Goal: Task Accomplishment & Management: Complete application form

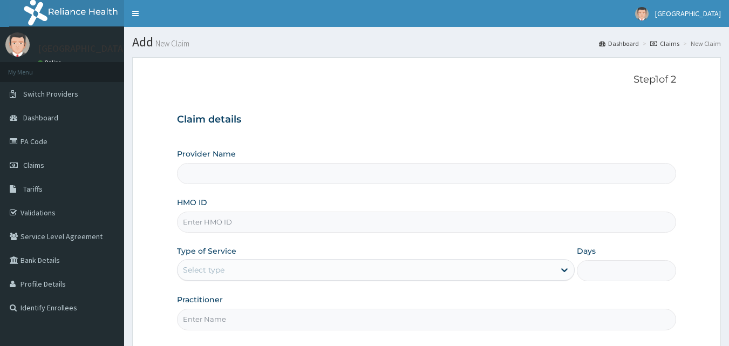
type input "Veta Hospitals Ltd"
click at [347, 229] on input "HMO ID" at bounding box center [427, 222] width 500 height 21
type input "vla/10068/a"
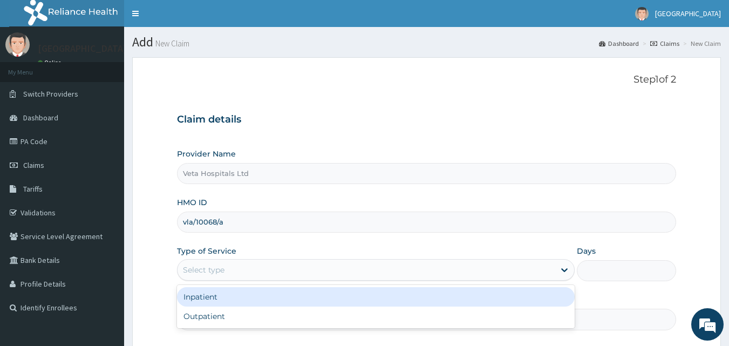
click at [213, 269] on div "Select type" at bounding box center [204, 270] width 42 height 11
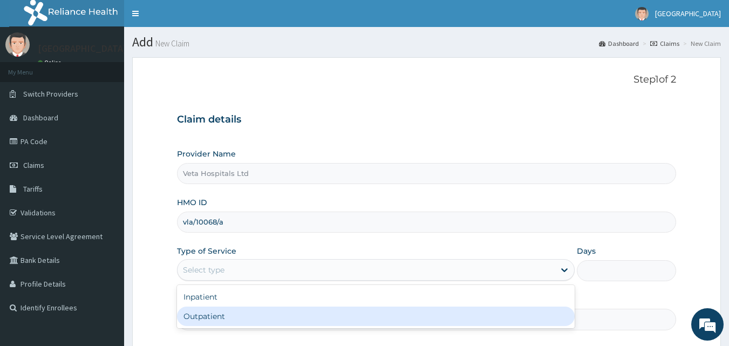
click at [210, 310] on div "Outpatient" at bounding box center [376, 316] width 398 height 19
type input "1"
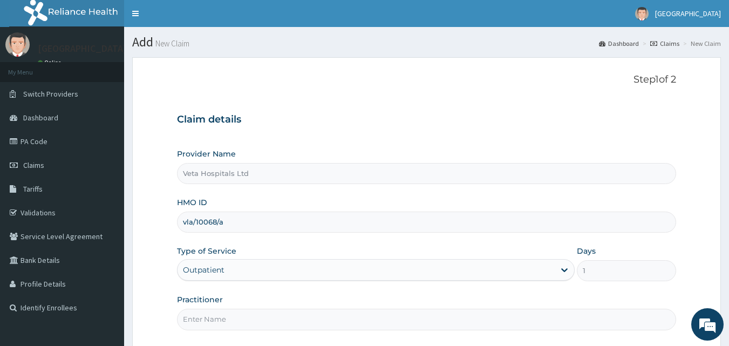
click at [209, 316] on input "Practitioner" at bounding box center [427, 319] width 500 height 21
type input "[PERSON_NAME]"
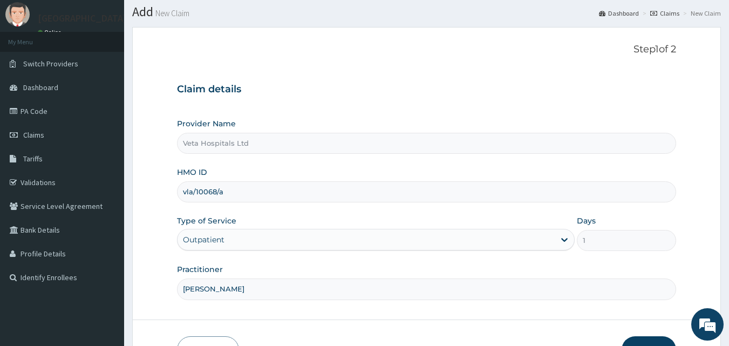
click at [655, 343] on button "Next" at bounding box center [649, 350] width 55 height 28
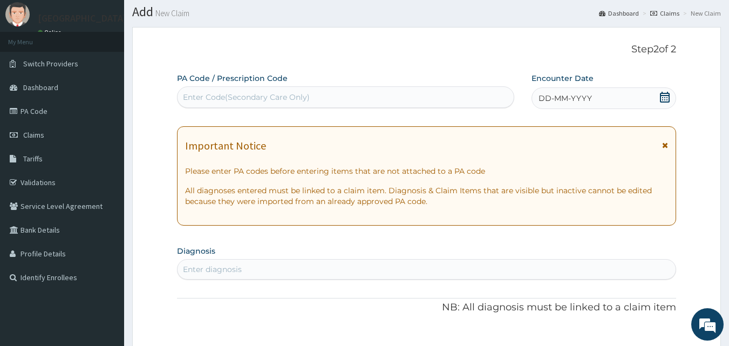
click at [607, 94] on div "DD-MM-YYYY" at bounding box center [604, 98] width 145 height 22
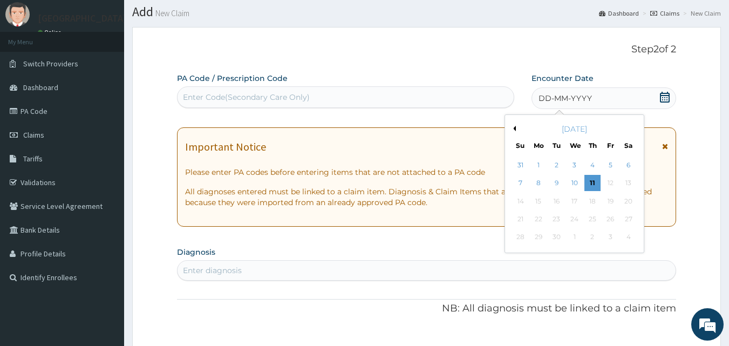
click at [516, 128] on button "Previous Month" at bounding box center [513, 128] width 5 height 5
click at [538, 219] on div "18" at bounding box center [539, 219] width 16 height 16
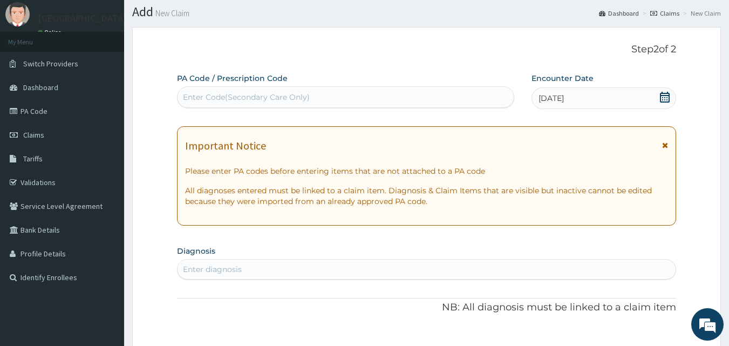
click at [383, 273] on div "Enter diagnosis" at bounding box center [427, 269] width 499 height 17
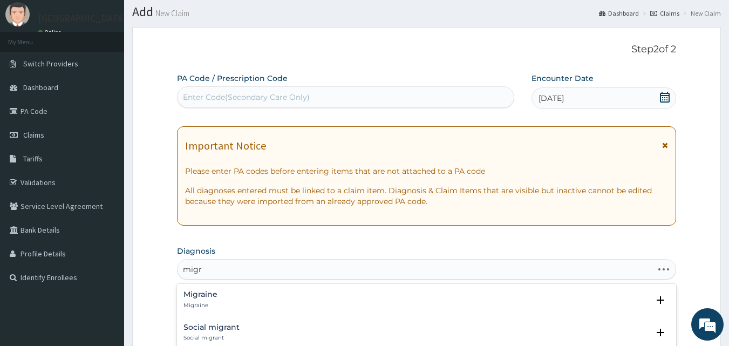
type input "migra"
click at [197, 292] on h4 "Migraine" at bounding box center [201, 294] width 34 height 8
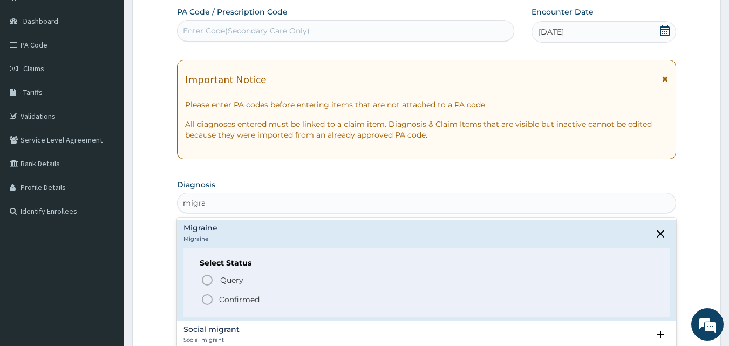
scroll to position [117, 0]
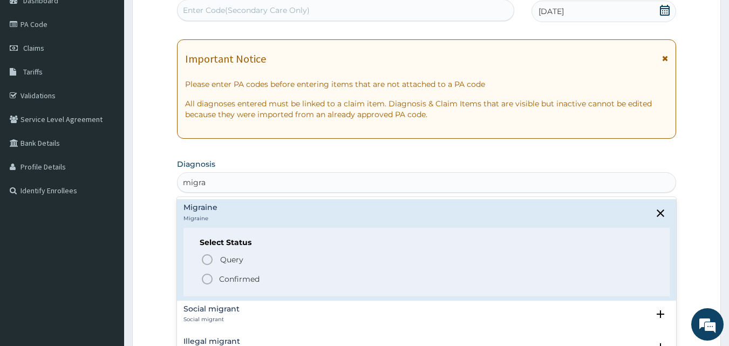
click at [207, 278] on icon "status option filled" at bounding box center [207, 279] width 13 height 13
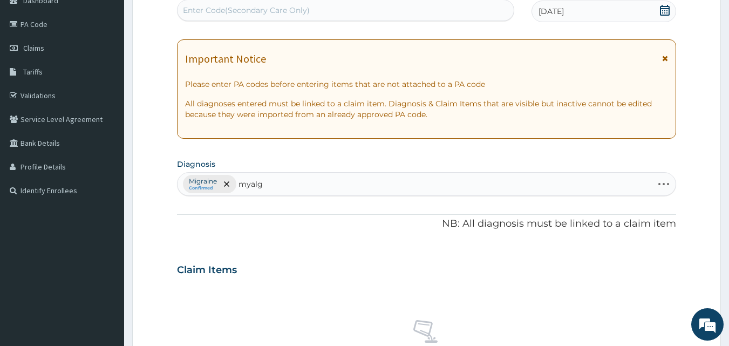
type input "myalgi"
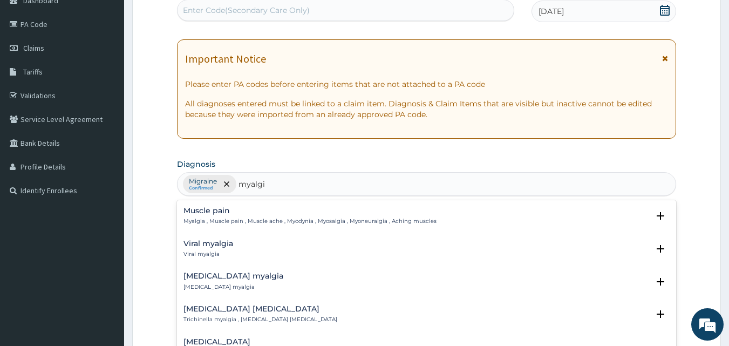
click at [211, 209] on h4 "Muscle pain" at bounding box center [310, 211] width 253 height 8
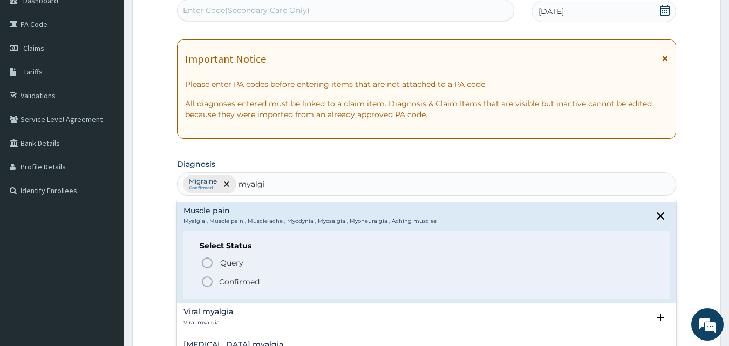
click at [211, 280] on icon "status option filled" at bounding box center [207, 281] width 13 height 13
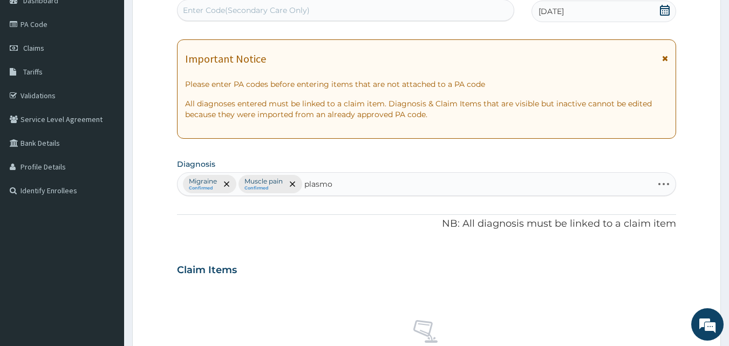
type input "plasmod"
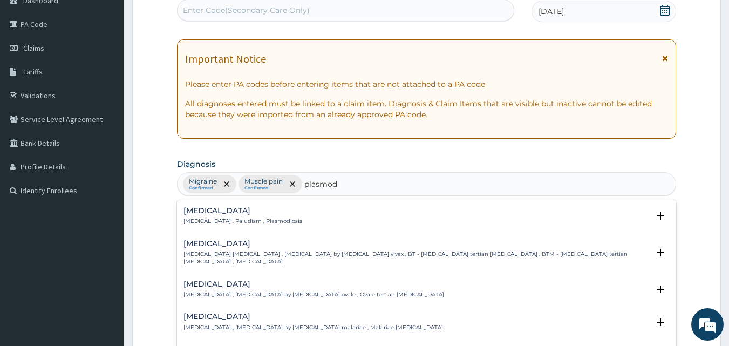
click at [225, 218] on p "[MEDICAL_DATA] , Paludism , Plasmodiosis" at bounding box center [243, 222] width 119 height 8
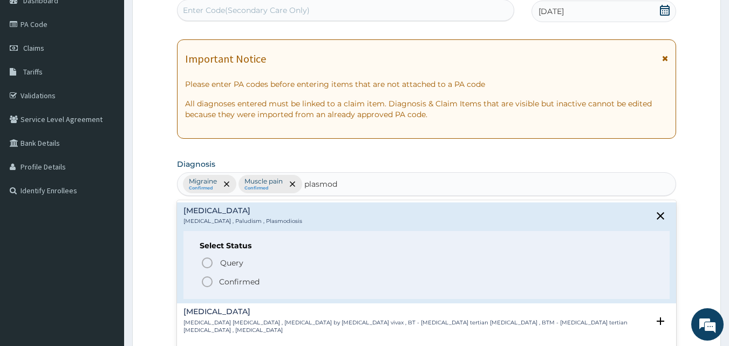
click at [207, 280] on icon "status option filled" at bounding box center [207, 281] width 13 height 13
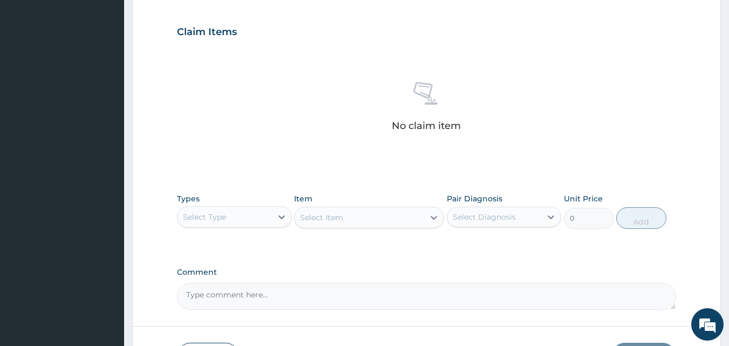
scroll to position [432, 0]
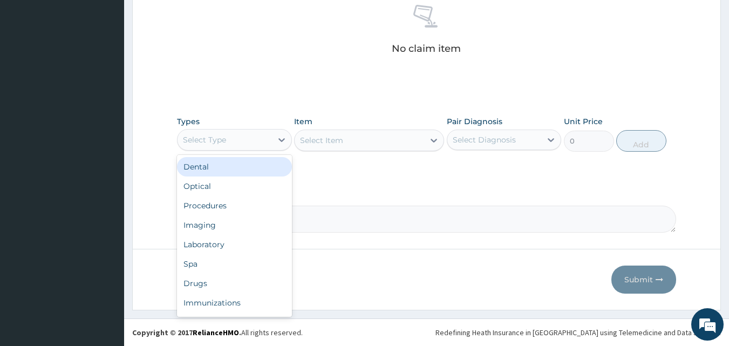
click at [220, 141] on div "Select Type" at bounding box center [204, 139] width 43 height 11
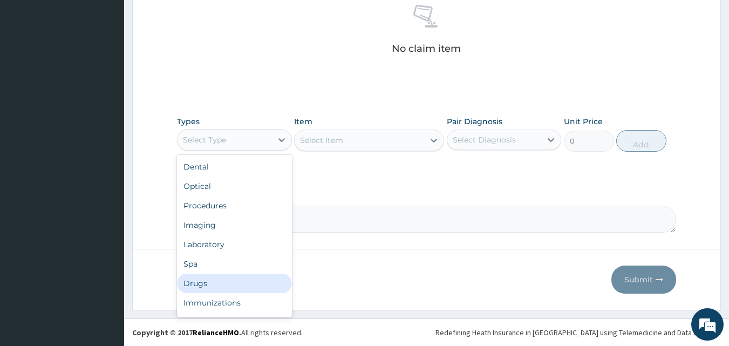
click at [207, 284] on div "Drugs" at bounding box center [234, 283] width 115 height 19
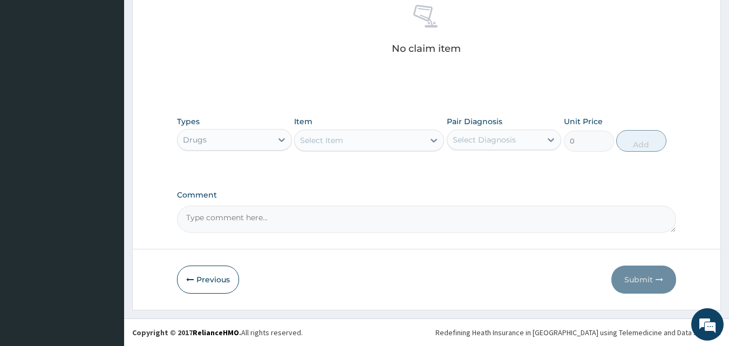
click at [353, 143] on div "Select Item" at bounding box center [360, 140] width 130 height 17
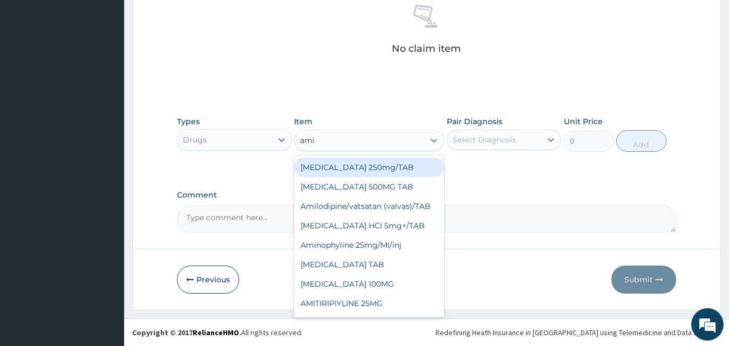
type input "[PERSON_NAME]"
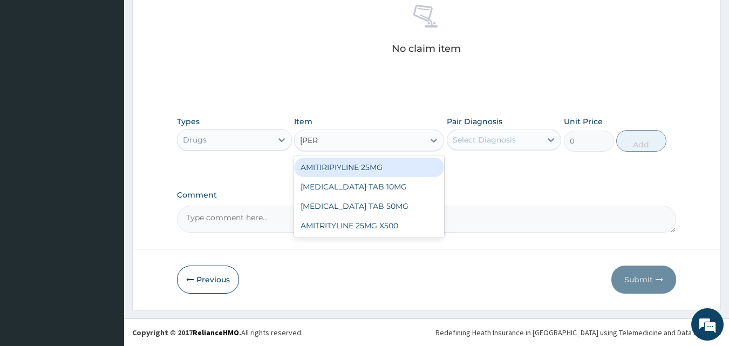
click at [346, 164] on div "AMITIRIPIYLINE 25MG" at bounding box center [369, 167] width 150 height 19
type input "131.2"
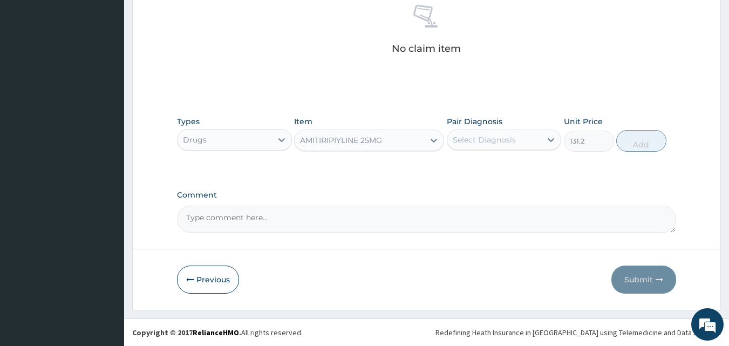
click at [490, 139] on div "Select Diagnosis" at bounding box center [484, 139] width 63 height 11
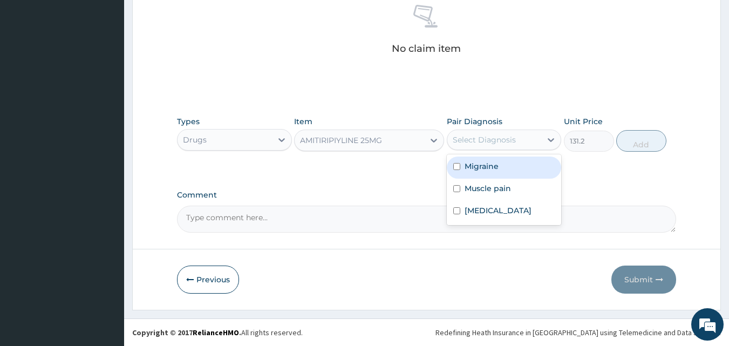
click at [477, 170] on label "Migraine" at bounding box center [482, 166] width 34 height 11
checkbox input "true"
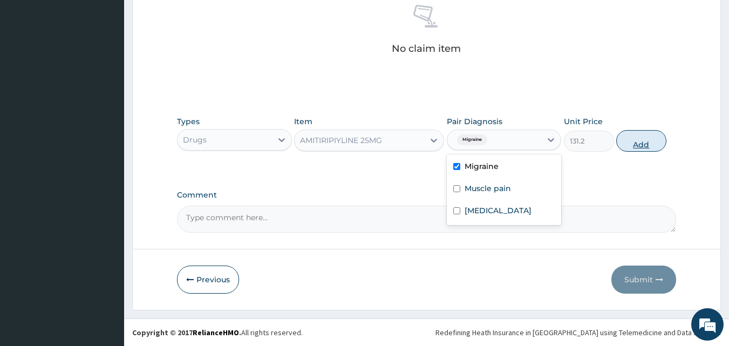
click at [646, 143] on button "Add" at bounding box center [642, 141] width 50 height 22
type input "0"
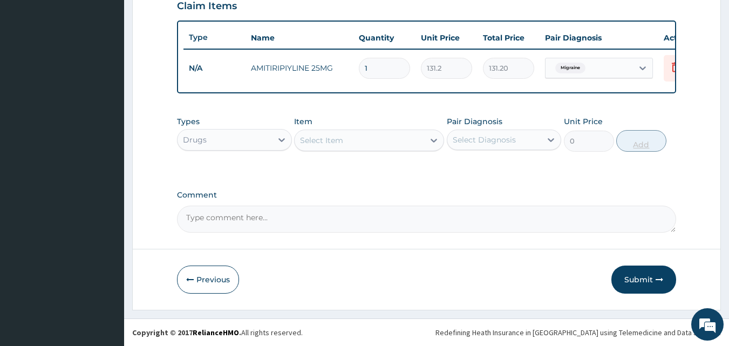
scroll to position [389, 0]
type input "0.00"
type input "4"
type input "524.80"
type input "4"
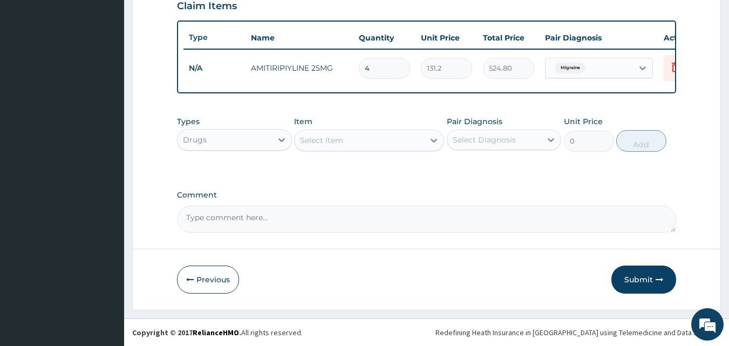
click at [361, 146] on div "Select Item" at bounding box center [360, 140] width 130 height 17
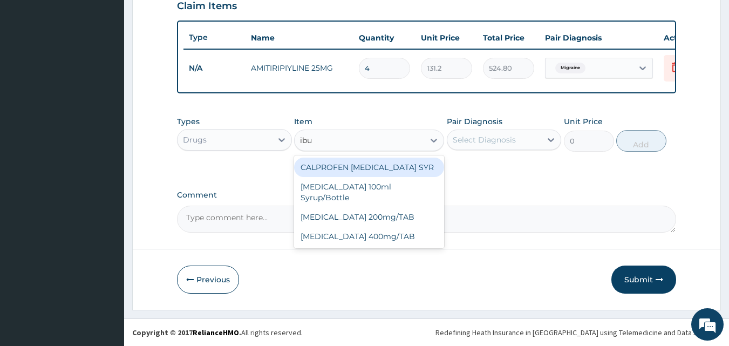
type input "ibup"
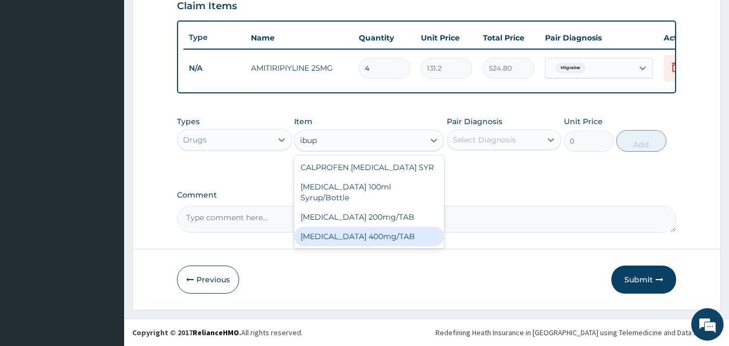
click at [367, 229] on div "[MEDICAL_DATA] 400mg/TAB" at bounding box center [369, 236] width 150 height 19
type input "75"
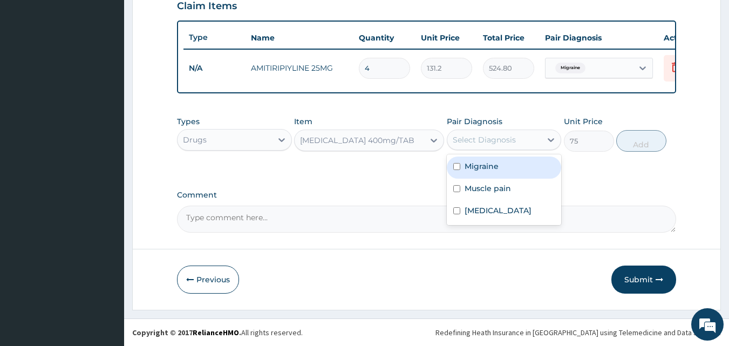
click at [472, 139] on div "Select Diagnosis" at bounding box center [484, 139] width 63 height 11
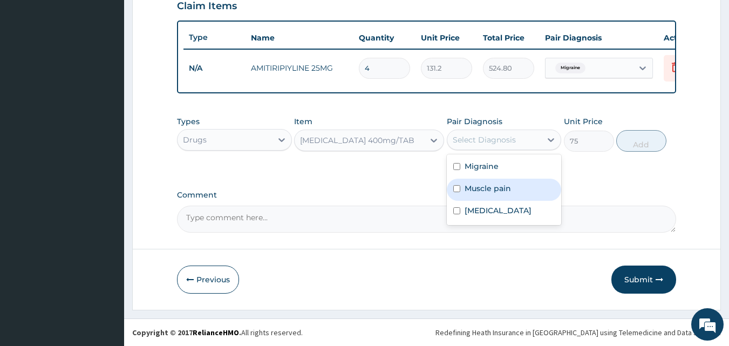
click at [467, 180] on div "Muscle pain" at bounding box center [504, 190] width 115 height 22
checkbox input "true"
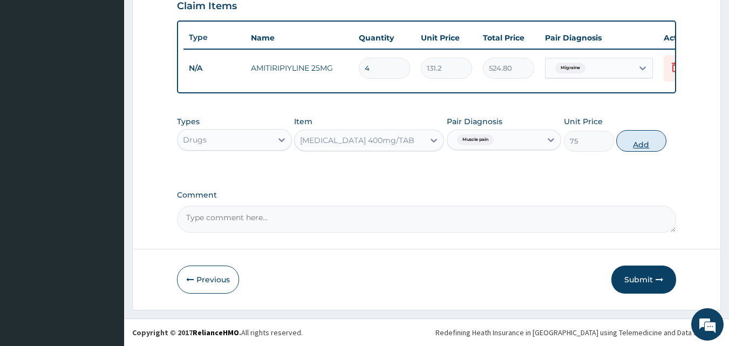
click at [652, 138] on button "Add" at bounding box center [642, 141] width 50 height 22
type input "0"
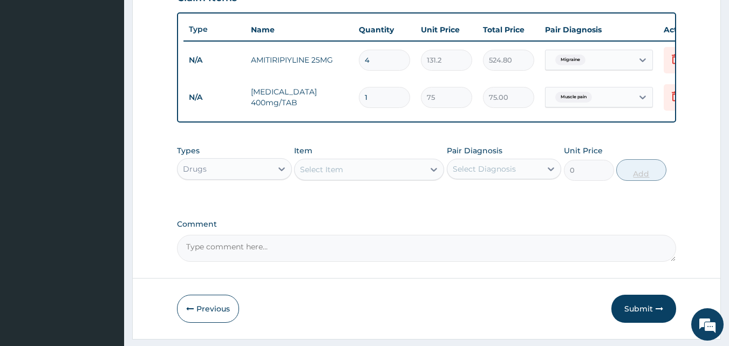
type input "0.00"
type input "9"
type input "675.00"
type input "9"
click at [337, 175] on div "Select Item" at bounding box center [321, 169] width 43 height 11
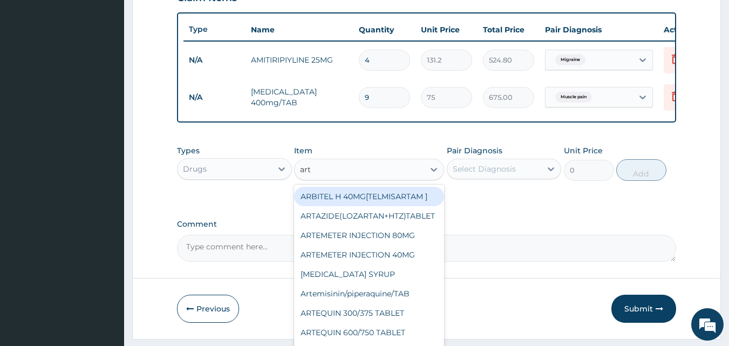
type input "arte"
click at [337, 200] on div "ARTEMETER INJECTION 80MG" at bounding box center [369, 196] width 150 height 19
type input "700"
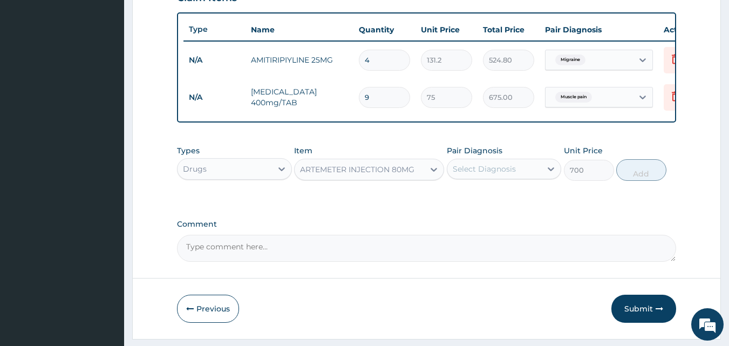
click at [466, 178] on div "Select Diagnosis" at bounding box center [495, 168] width 94 height 17
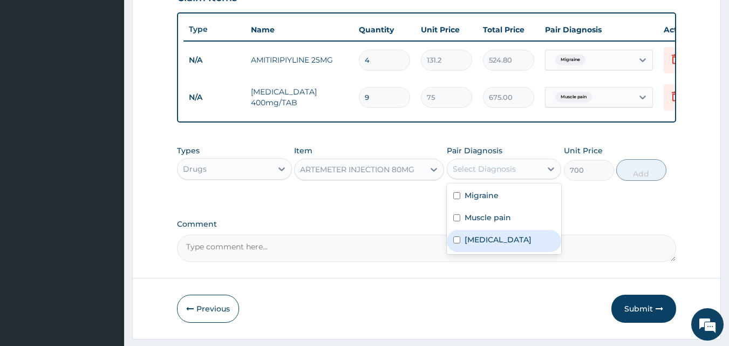
click at [470, 245] on label "[MEDICAL_DATA]" at bounding box center [498, 239] width 67 height 11
checkbox input "true"
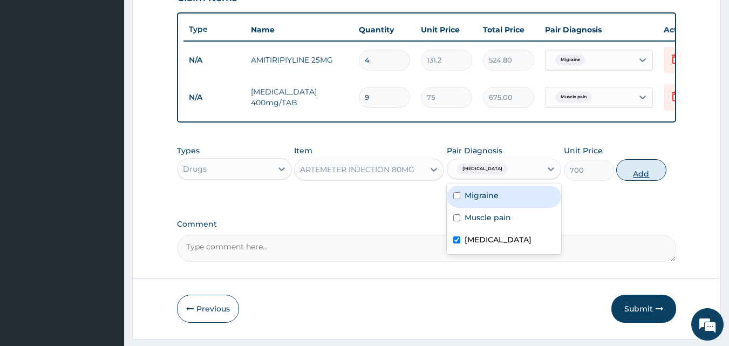
click at [634, 181] on button "Add" at bounding box center [642, 170] width 50 height 22
type input "0"
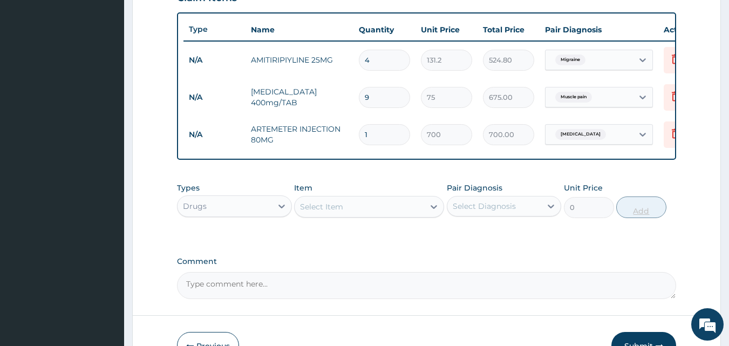
type input "0.00"
type input "6"
type input "4200.00"
type input "6"
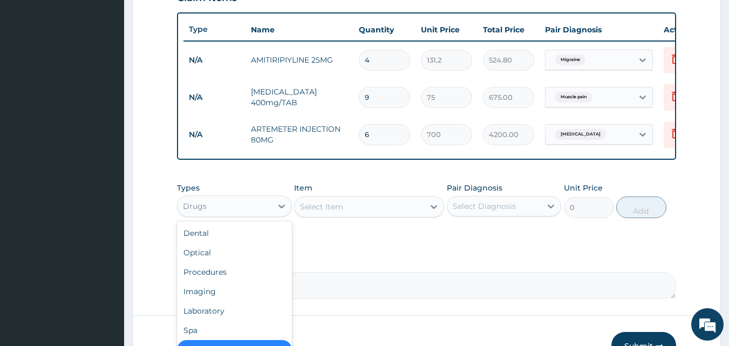
click at [241, 213] on div "Drugs" at bounding box center [225, 206] width 94 height 17
click at [217, 316] on div "Laboratory" at bounding box center [234, 310] width 115 height 19
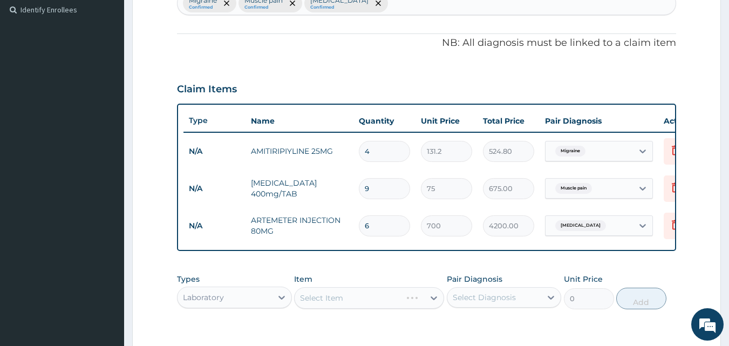
scroll to position [286, 0]
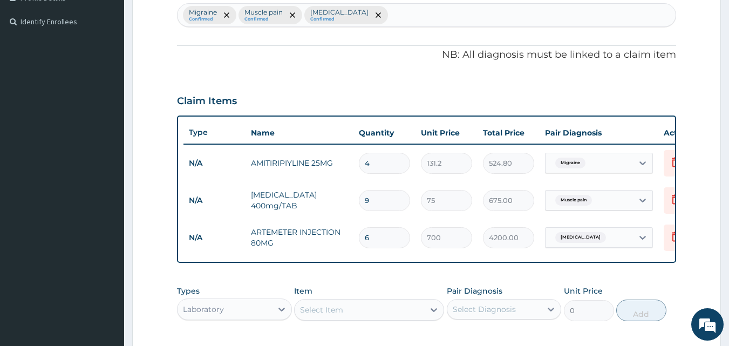
click at [375, 22] on div "Migraine Confirmed Muscle pain Confirmed [MEDICAL_DATA] Confirmed" at bounding box center [427, 15] width 499 height 23
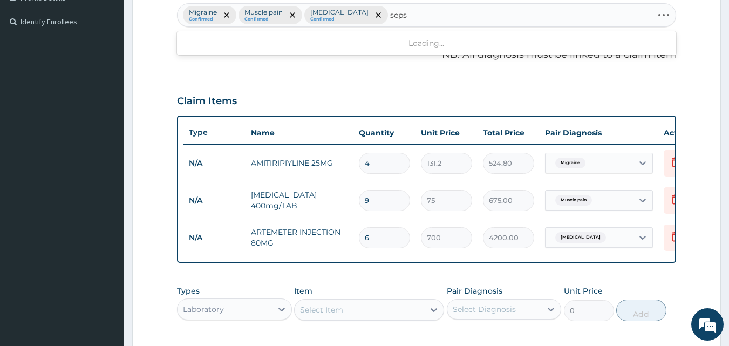
type input "sepsi"
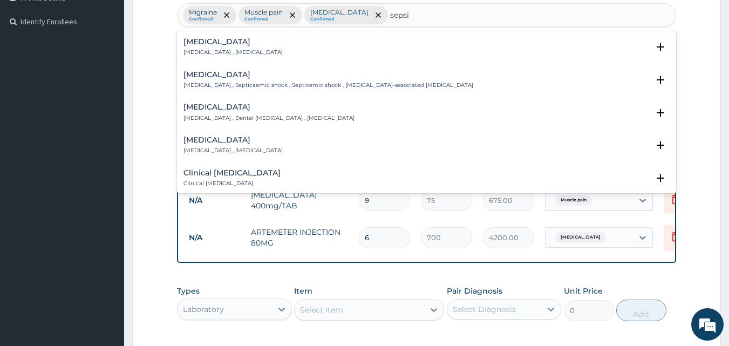
click at [208, 48] on div "[MEDICAL_DATA] [MEDICAL_DATA] , [MEDICAL_DATA]" at bounding box center [233, 47] width 99 height 19
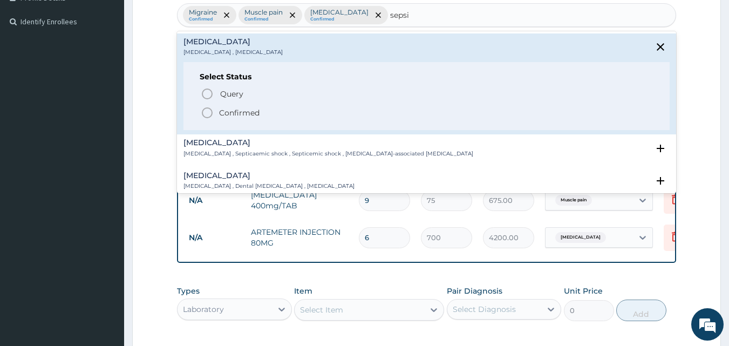
click at [206, 111] on icon "status option filled" at bounding box center [207, 112] width 13 height 13
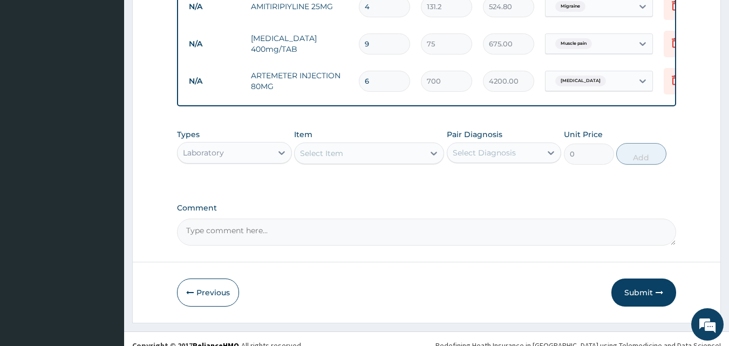
scroll to position [464, 0]
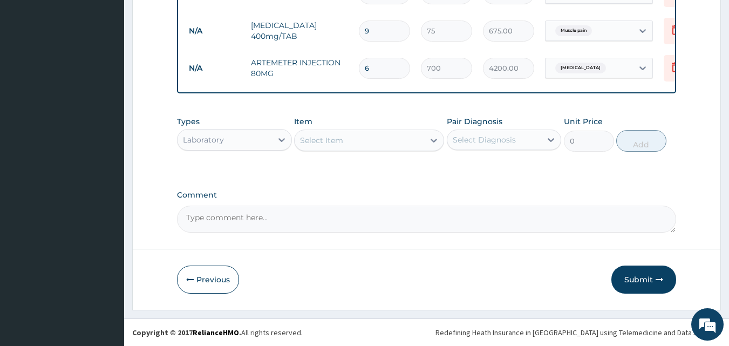
click at [326, 136] on div "Select Item" at bounding box center [321, 140] width 43 height 11
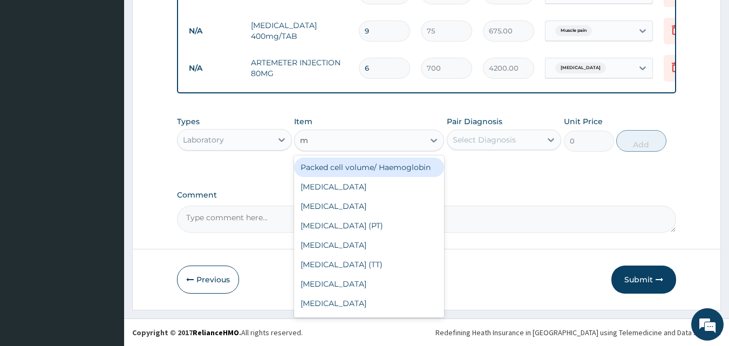
type input "mp"
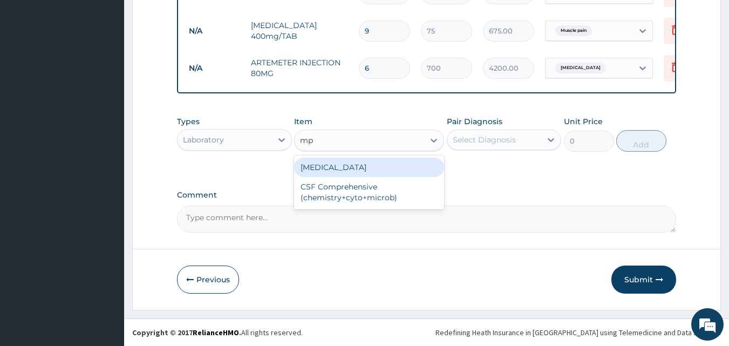
click at [326, 164] on div "[MEDICAL_DATA]" at bounding box center [369, 167] width 150 height 19
type input "2500"
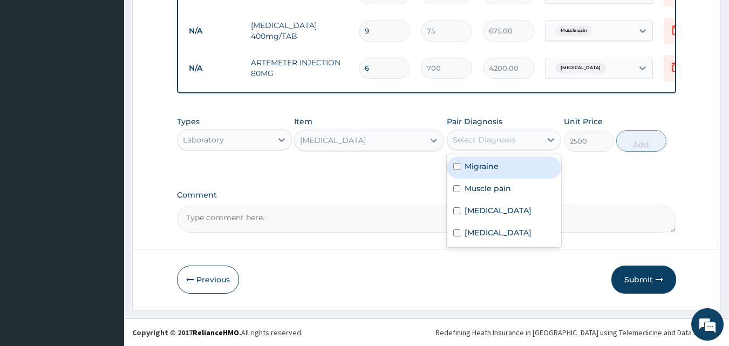
click at [483, 139] on div "Select Diagnosis" at bounding box center [484, 139] width 63 height 11
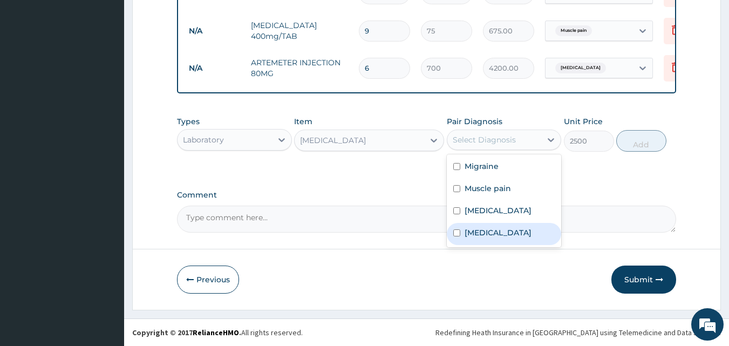
click at [470, 238] on label "[MEDICAL_DATA]" at bounding box center [498, 232] width 67 height 11
checkbox input "true"
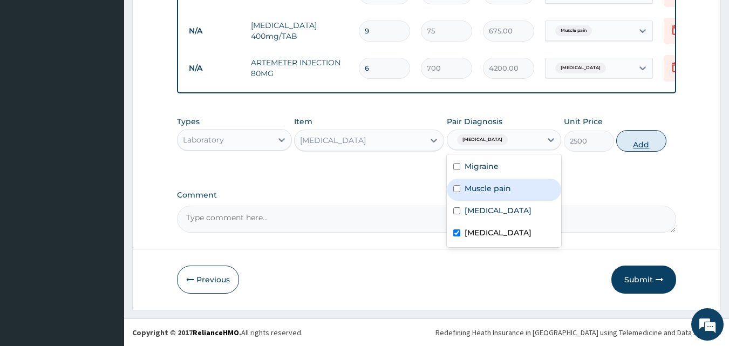
click at [651, 140] on button "Add" at bounding box center [642, 141] width 50 height 22
type input "0"
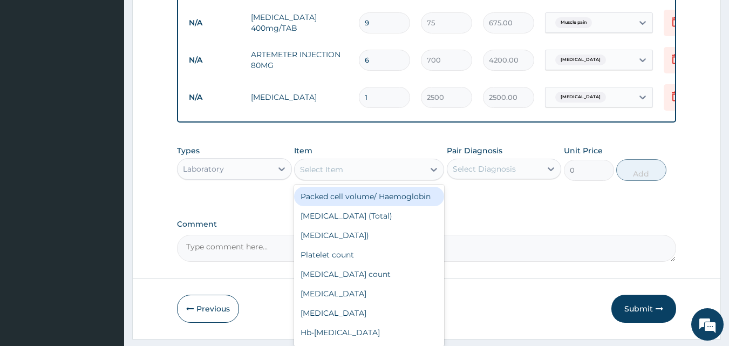
click at [371, 178] on div "Select Item" at bounding box center [360, 169] width 130 height 17
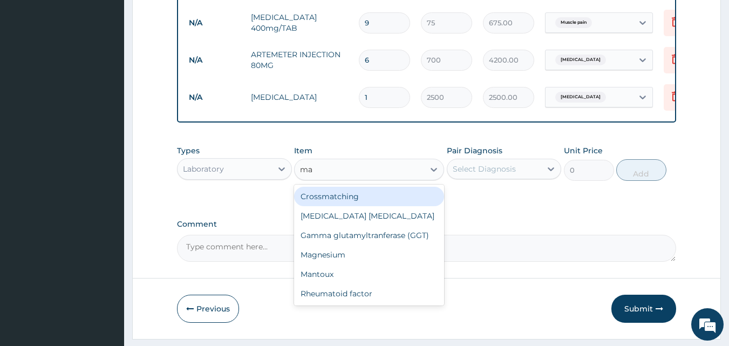
type input "mal"
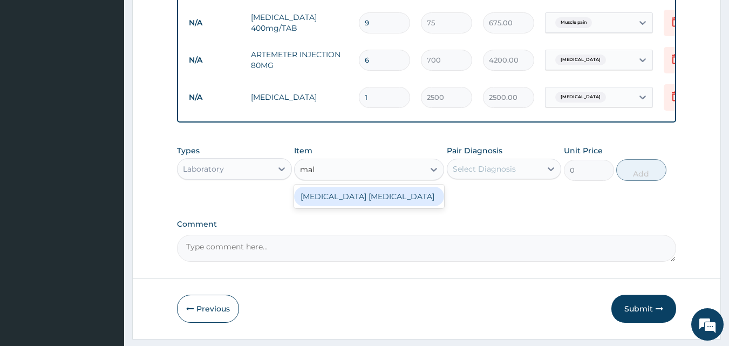
click at [367, 206] on div "[MEDICAL_DATA] [MEDICAL_DATA]" at bounding box center [369, 196] width 150 height 19
type input "1000"
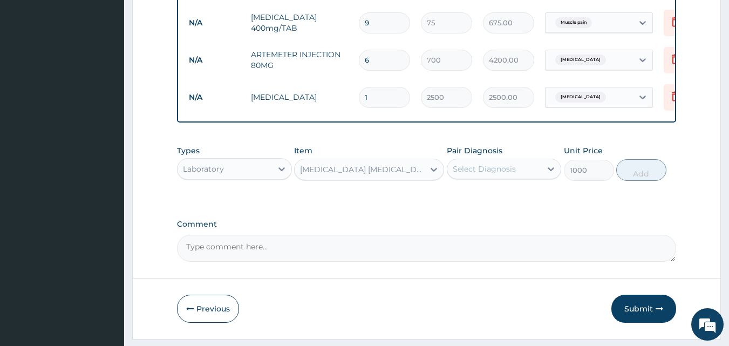
click at [492, 174] on div "Select Diagnosis" at bounding box center [484, 169] width 63 height 11
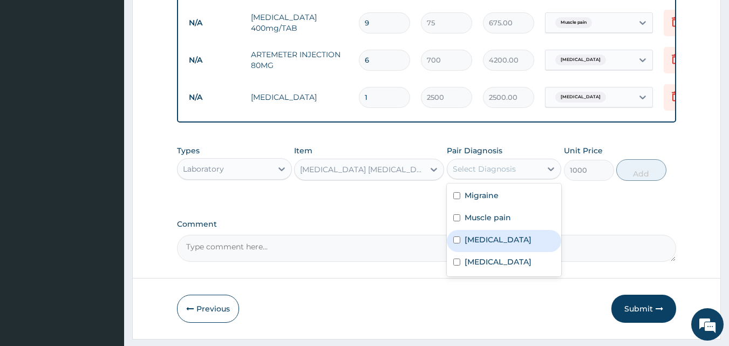
click at [466, 245] on label "[MEDICAL_DATA]" at bounding box center [498, 239] width 67 height 11
checkbox input "true"
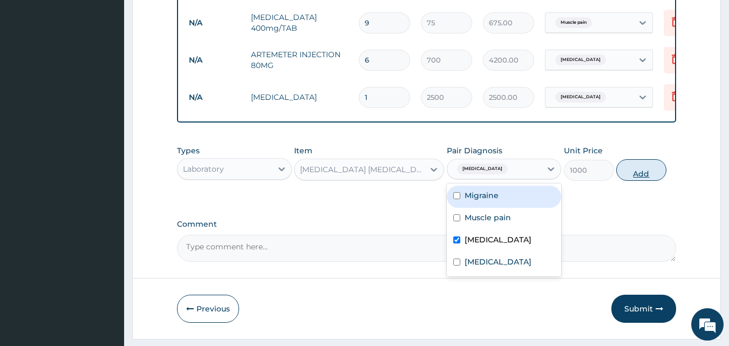
click at [639, 179] on button "Add" at bounding box center [642, 170] width 50 height 22
type input "0"
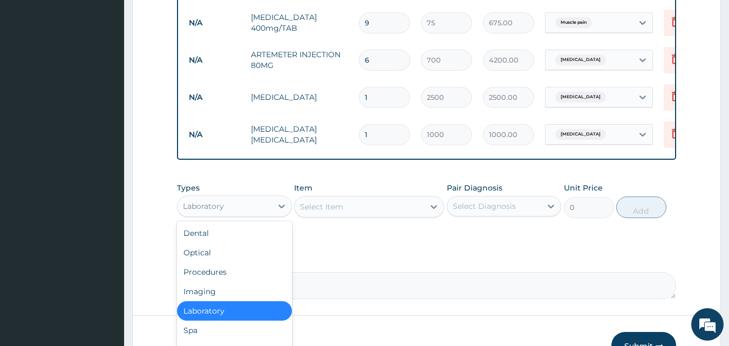
click at [248, 214] on div "Laboratory" at bounding box center [225, 206] width 94 height 17
click at [224, 282] on div "Procedures" at bounding box center [234, 271] width 115 height 19
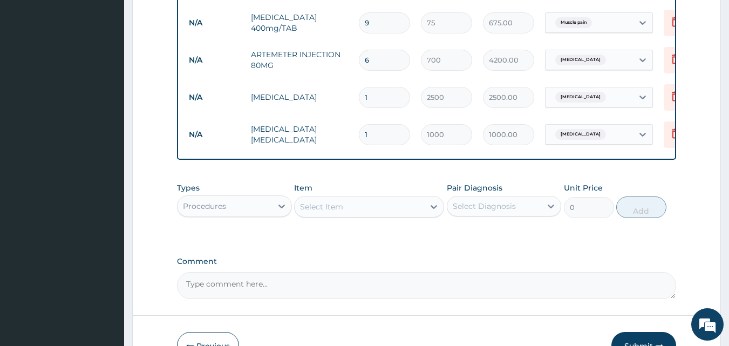
scroll to position [538, 0]
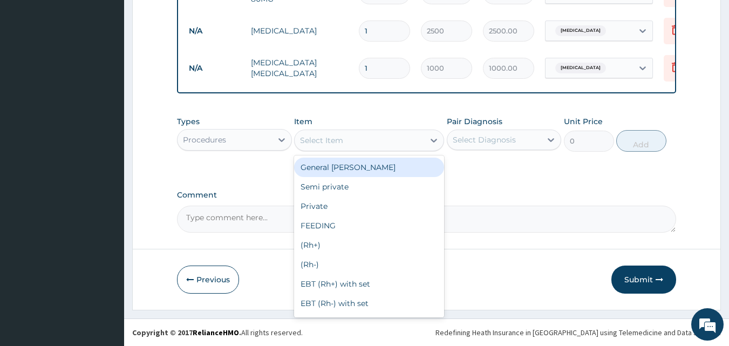
click at [383, 141] on div "Select Item" at bounding box center [360, 140] width 130 height 17
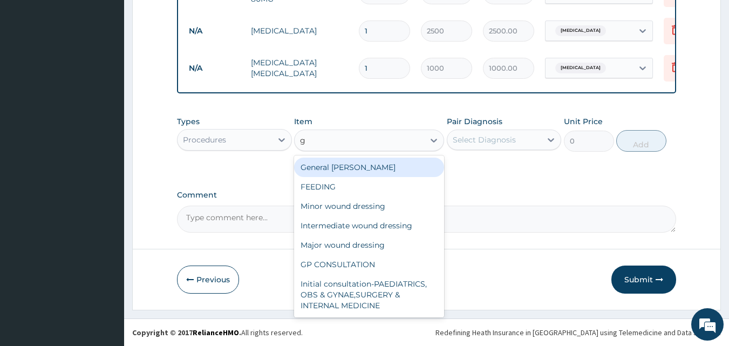
type input "gp"
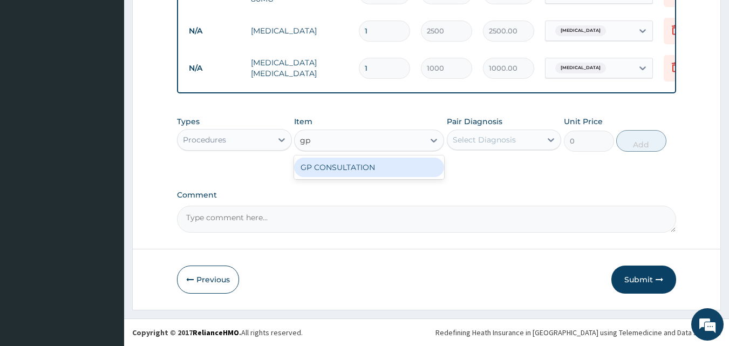
click at [357, 168] on div "GP CONSULTATION" at bounding box center [369, 167] width 150 height 19
type input "2000"
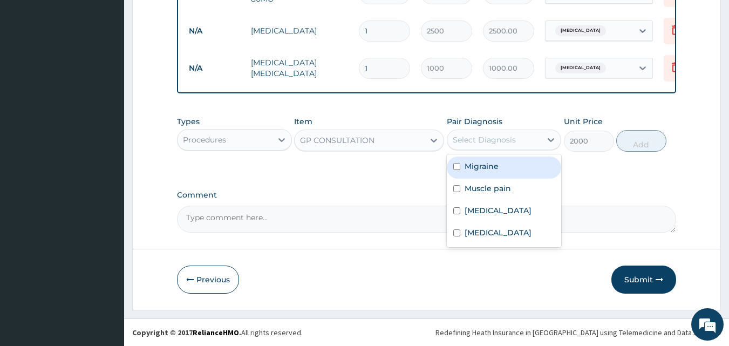
click at [506, 138] on div "Select Diagnosis" at bounding box center [484, 139] width 63 height 11
click at [483, 170] on label "Migraine" at bounding box center [482, 166] width 34 height 11
checkbox input "true"
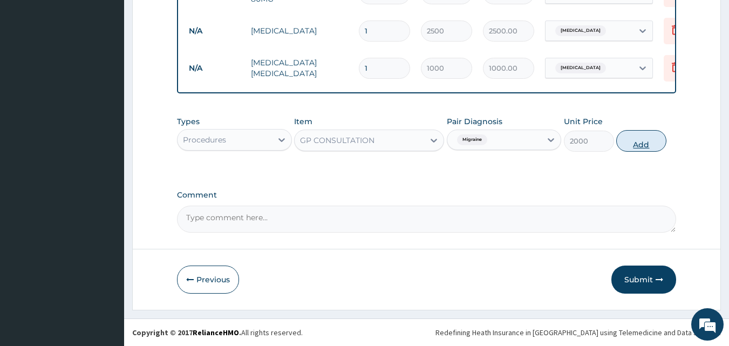
click at [650, 144] on button "Add" at bounding box center [642, 141] width 50 height 22
type input "0"
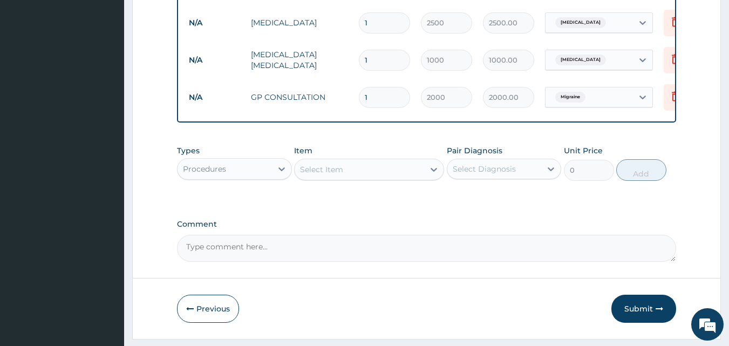
scroll to position [575, 0]
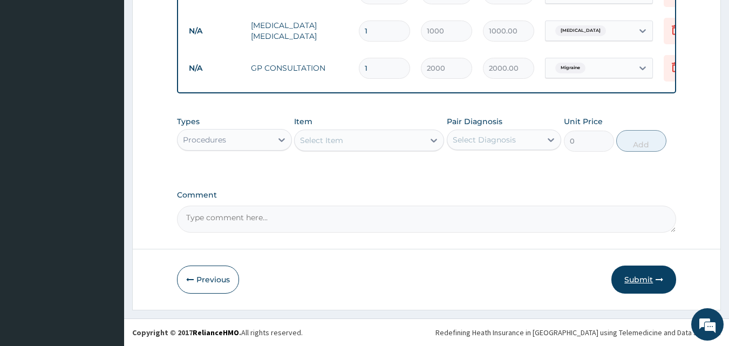
click at [627, 280] on button "Submit" at bounding box center [644, 280] width 65 height 28
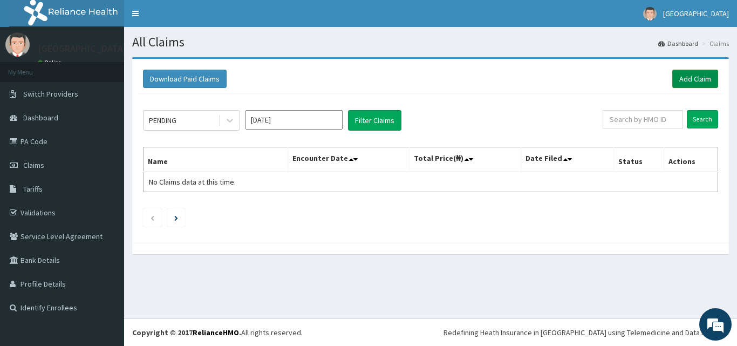
click at [702, 77] on link "Add Claim" at bounding box center [696, 79] width 46 height 18
